Goal: Find specific page/section: Find specific page/section

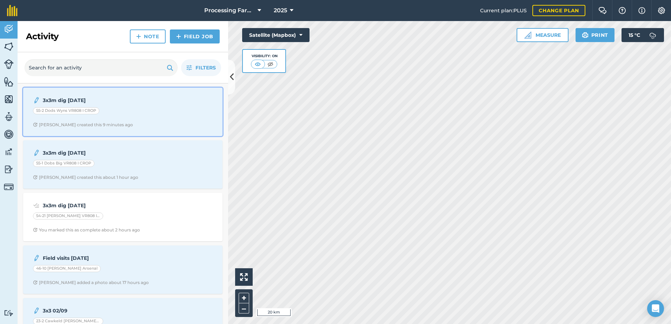
click at [121, 126] on span "[PERSON_NAME] created this 9 minutes ago" at bounding box center [123, 125] width 180 height 6
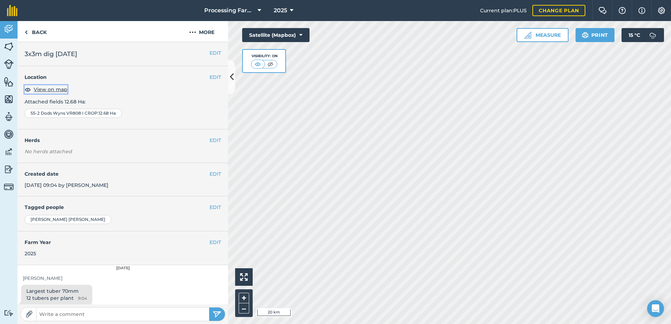
click at [52, 88] on span "View on map" at bounding box center [51, 90] width 34 height 8
click at [46, 31] on link "Back" at bounding box center [36, 31] width 36 height 21
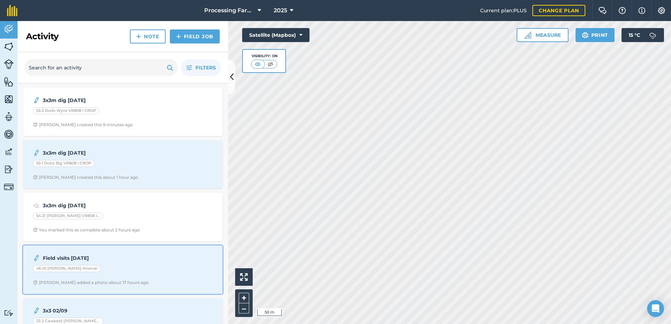
click at [97, 265] on div "46-10 [PERSON_NAME] Arsenal" at bounding box center [123, 269] width 180 height 9
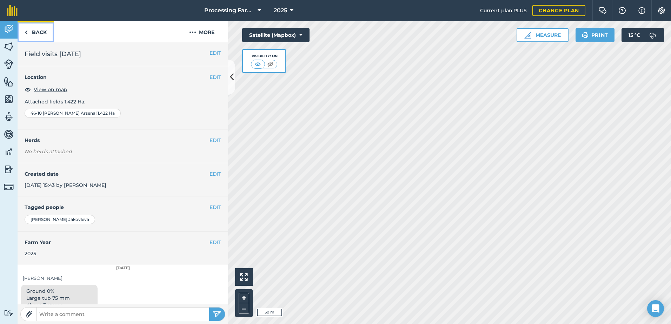
click at [42, 33] on link "Back" at bounding box center [36, 31] width 36 height 21
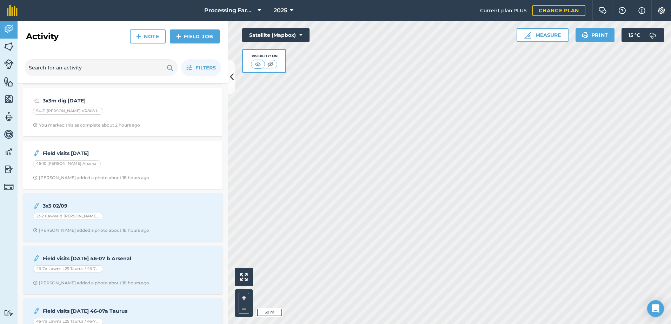
scroll to position [105, 0]
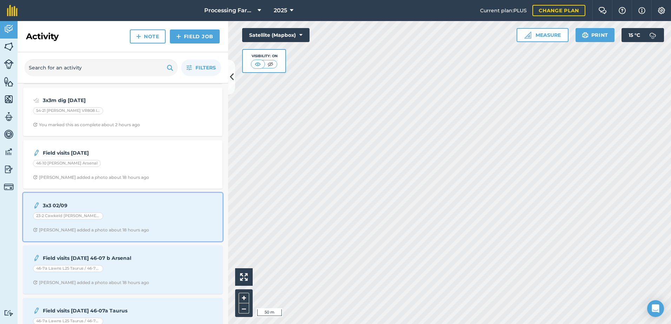
click at [144, 218] on div "23-2 Cawkeld [PERSON_NAME] I CROP" at bounding box center [123, 217] width 180 height 9
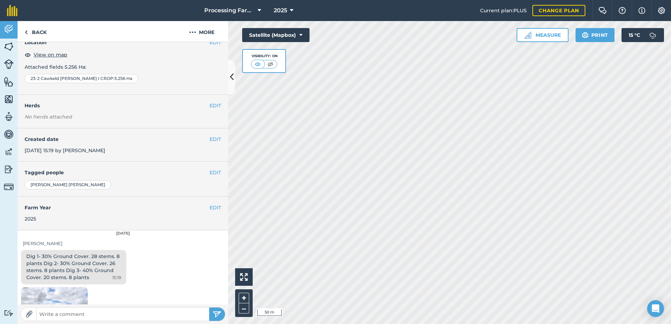
scroll to position [35, 0]
click at [41, 32] on link "Back" at bounding box center [36, 31] width 36 height 21
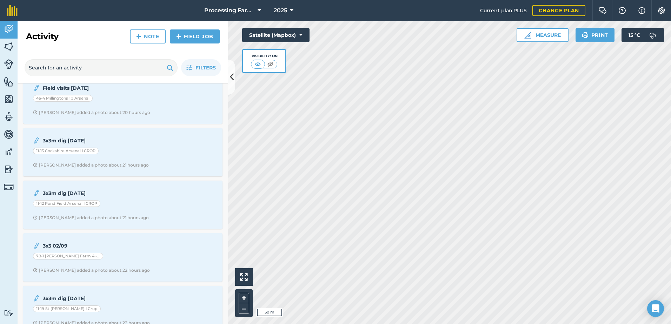
scroll to position [701, 0]
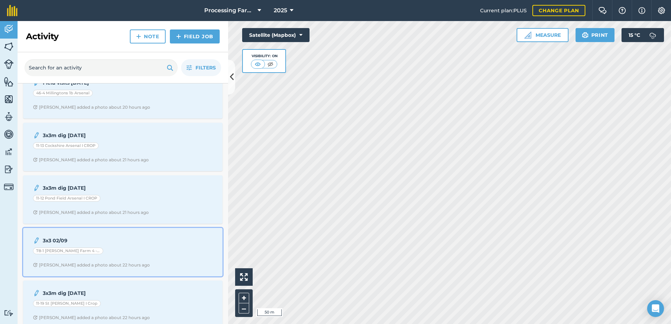
click at [144, 254] on div "78-1 [PERSON_NAME] Farm 4 - Shelford I CROP" at bounding box center [123, 252] width 180 height 9
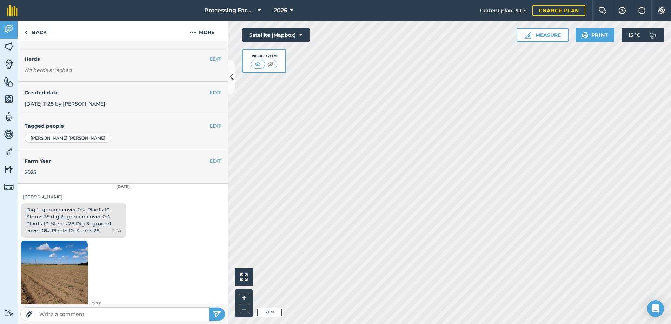
scroll to position [87, 0]
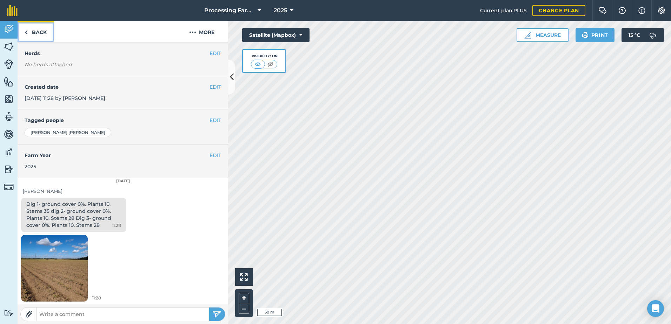
click at [34, 31] on link "Back" at bounding box center [36, 31] width 36 height 21
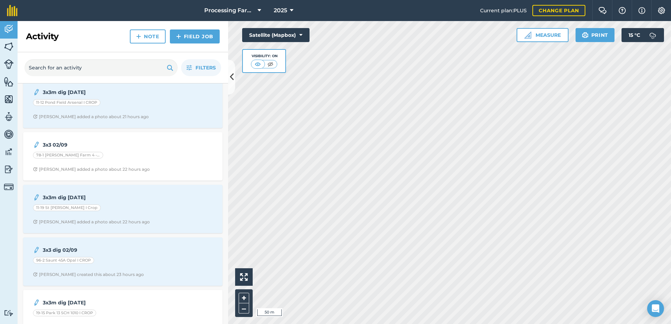
scroll to position [807, 0]
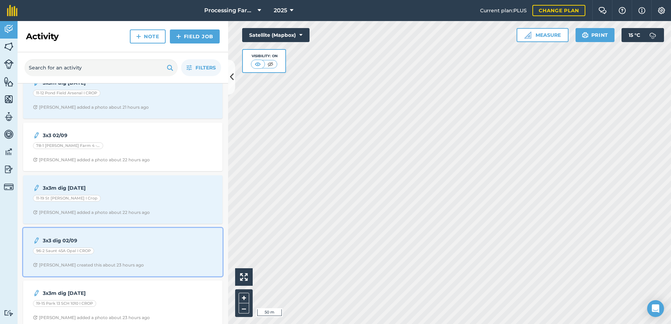
click at [148, 263] on span "[PERSON_NAME] created this about 23 hours ago" at bounding box center [123, 265] width 180 height 6
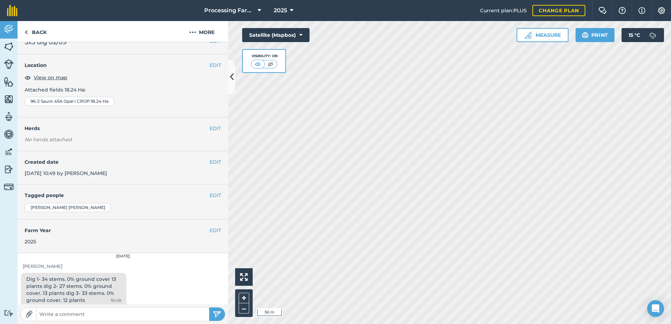
scroll to position [18, 0]
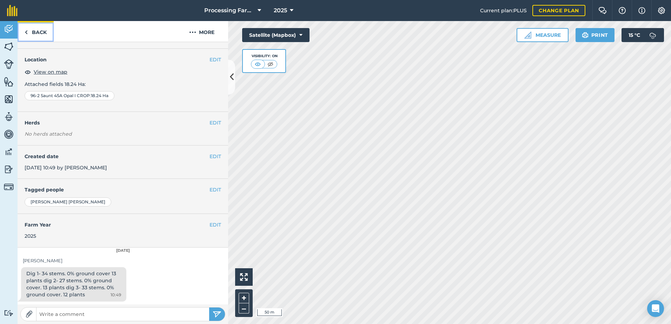
click at [36, 32] on link "Back" at bounding box center [36, 31] width 36 height 21
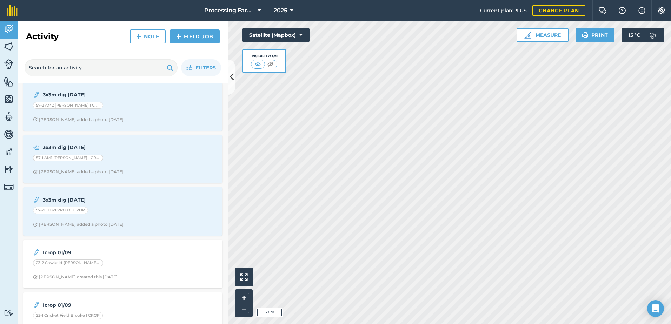
scroll to position [1648, 0]
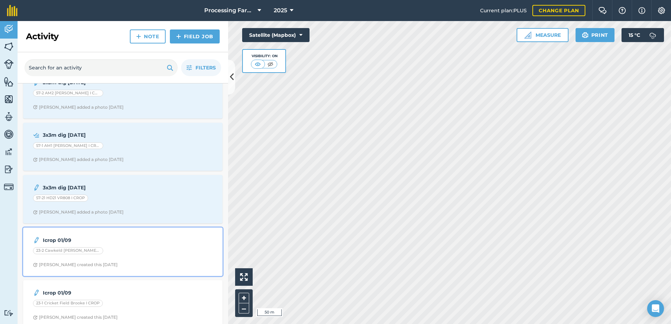
click at [117, 254] on div "23-2 Cawkeld [PERSON_NAME] I CROP" at bounding box center [123, 251] width 180 height 9
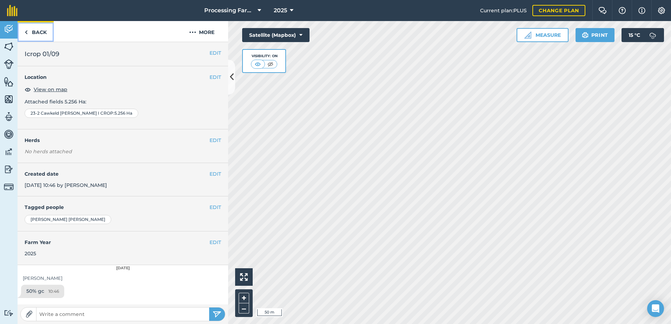
click at [42, 31] on link "Back" at bounding box center [36, 31] width 36 height 21
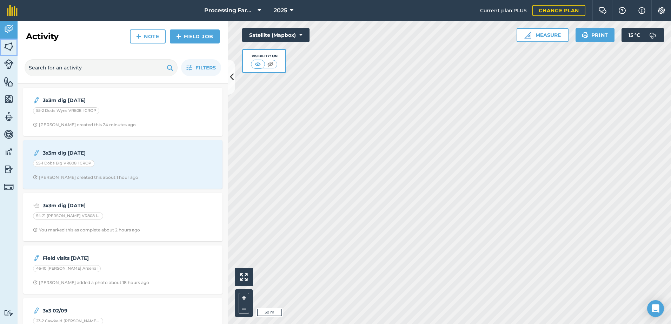
click at [10, 48] on img at bounding box center [9, 46] width 10 height 11
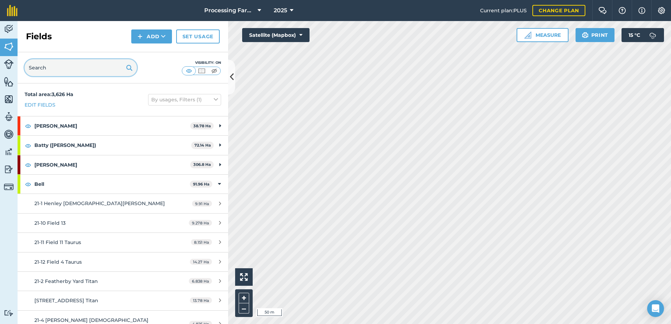
click at [49, 68] on input "text" at bounding box center [81, 67] width 112 height 17
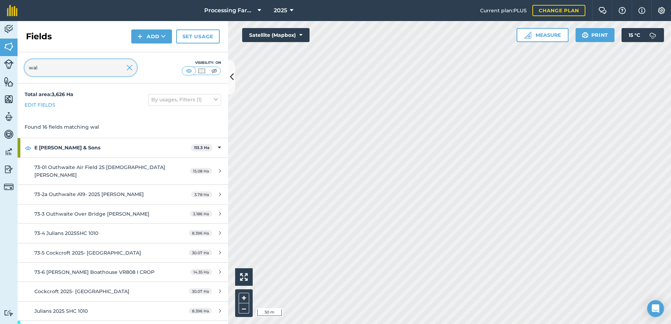
type input "wal"
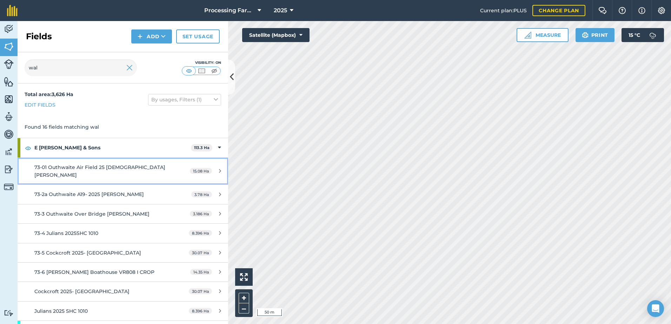
click at [83, 168] on span "73-01 Outhwaite Air Field 25 [DEMOGRAPHIC_DATA] [PERSON_NAME]" at bounding box center [99, 171] width 131 height 14
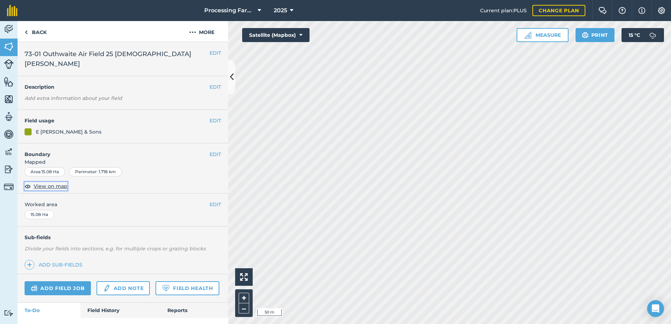
click at [62, 182] on span "View on map" at bounding box center [51, 186] width 34 height 8
click at [31, 36] on link "Back" at bounding box center [36, 31] width 36 height 21
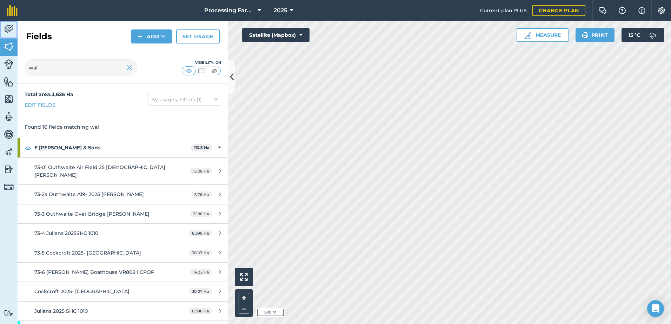
click at [9, 28] on img at bounding box center [9, 29] width 10 height 11
